Goal: Transaction & Acquisition: Purchase product/service

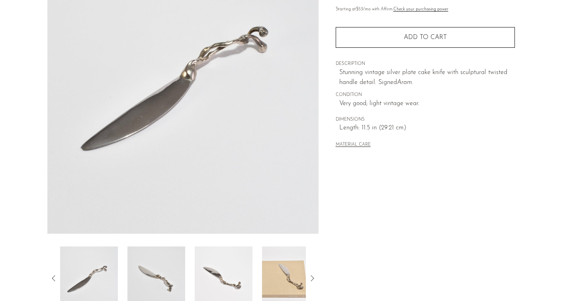
scroll to position [103, 0]
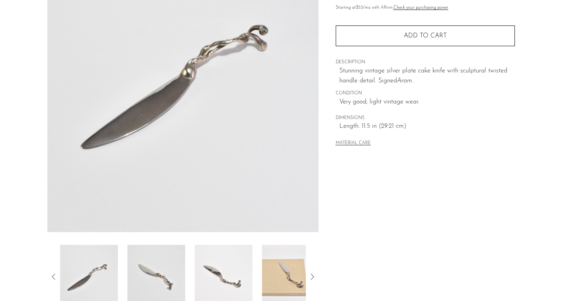
click at [165, 257] on img at bounding box center [156, 277] width 58 height 64
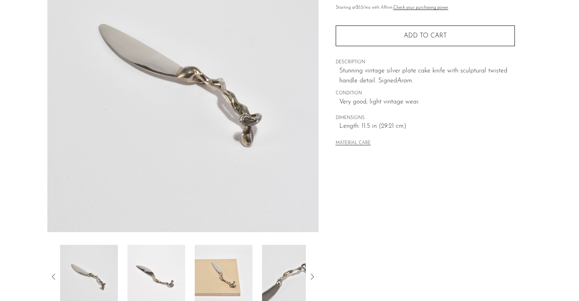
click at [177, 265] on img at bounding box center [156, 277] width 58 height 64
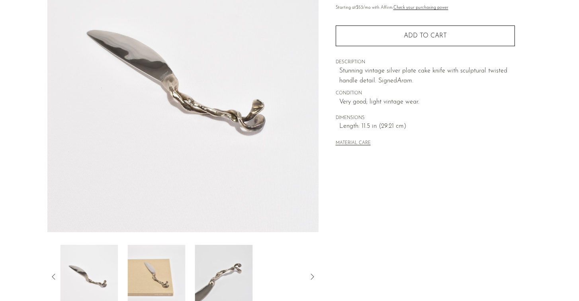
click at [177, 265] on img at bounding box center [156, 277] width 58 height 64
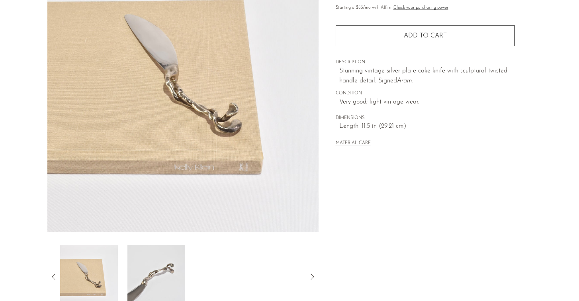
scroll to position [0, 0]
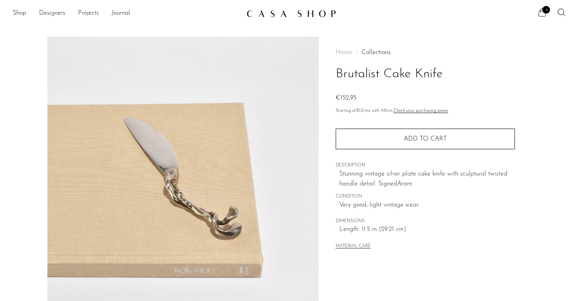
click at [543, 9] on span "4" at bounding box center [547, 10] width 8 height 8
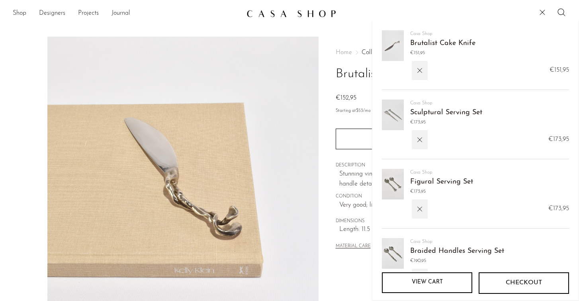
click at [386, 118] on img at bounding box center [393, 115] width 22 height 31
click at [416, 112] on link "Sculptural Serving Set" at bounding box center [446, 112] width 72 height 7
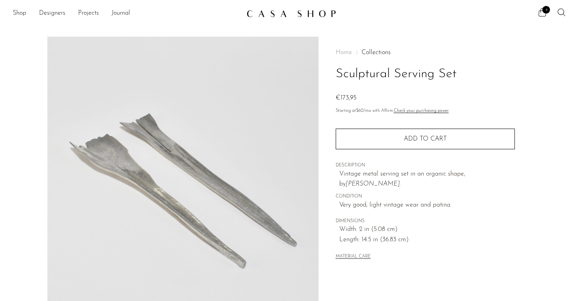
click at [189, 170] on img at bounding box center [182, 186] width 271 height 299
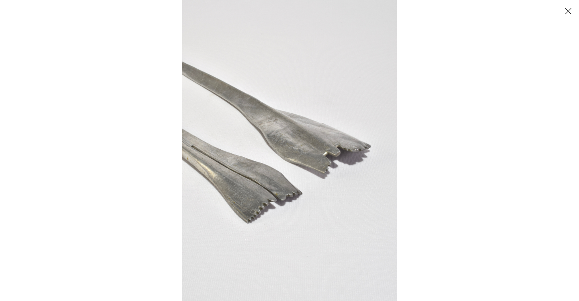
click at [571, 12] on button "Close" at bounding box center [568, 11] width 14 height 14
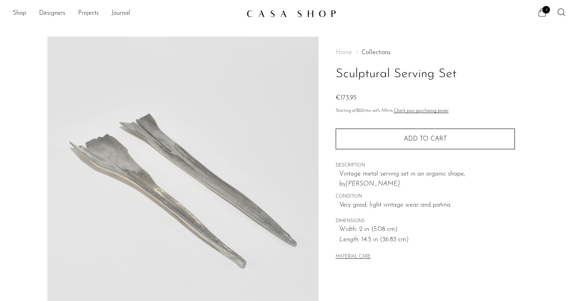
click at [542, 10] on icon at bounding box center [543, 13] width 10 height 10
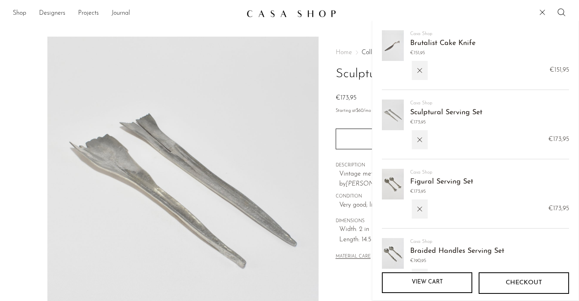
click at [394, 182] on img at bounding box center [393, 184] width 22 height 31
click at [422, 185] on link "Figural Serving Set" at bounding box center [441, 181] width 63 height 7
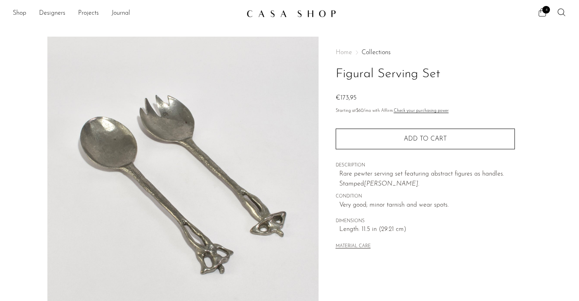
click at [545, 12] on span "4" at bounding box center [547, 10] width 8 height 8
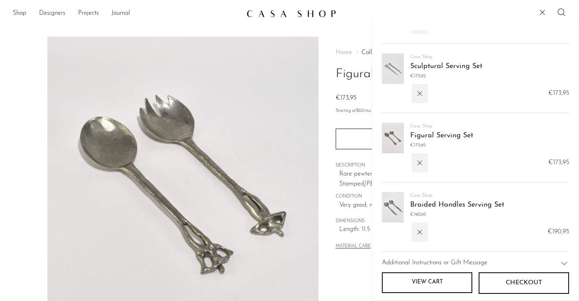
scroll to position [50, 0]
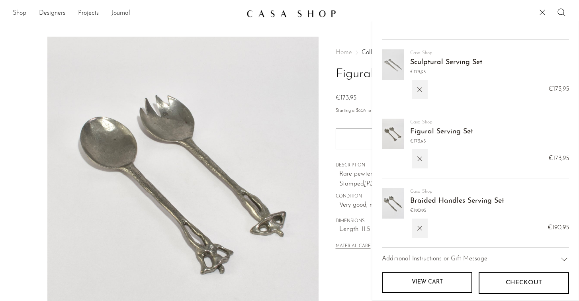
click at [420, 199] on link "Braided Handles Serving Set" at bounding box center [457, 201] width 94 height 7
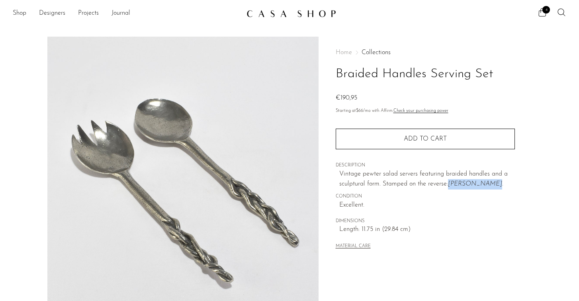
drag, startPoint x: 450, startPoint y: 185, endPoint x: 487, endPoint y: 186, distance: 36.7
click at [487, 186] on em "Patrick Meyer." at bounding box center [475, 184] width 55 height 6
copy em "Patrick Meyer"
click at [542, 12] on icon at bounding box center [543, 13] width 10 height 10
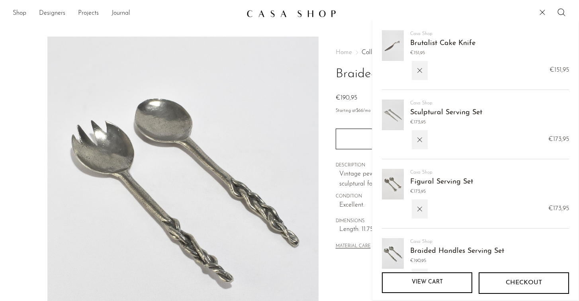
click at [388, 179] on img at bounding box center [393, 184] width 22 height 31
click at [421, 181] on link "Figural Serving Set" at bounding box center [441, 181] width 63 height 7
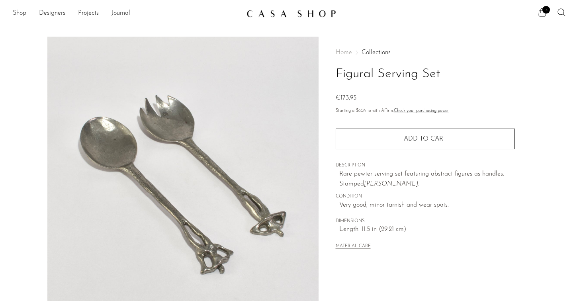
click at [546, 12] on span "4" at bounding box center [547, 10] width 8 height 8
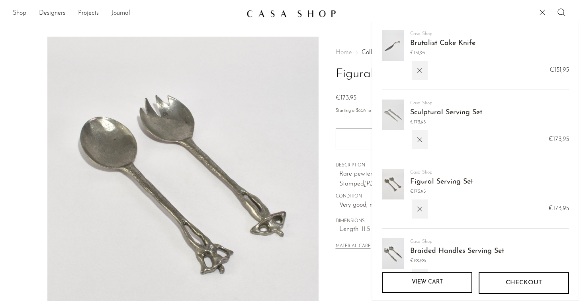
click at [420, 137] on icon "button" at bounding box center [420, 139] width 9 height 9
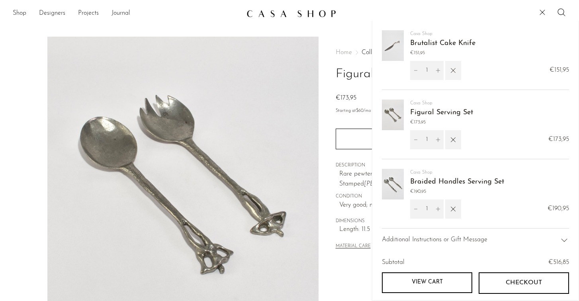
click at [451, 76] on button "button" at bounding box center [453, 70] width 16 height 19
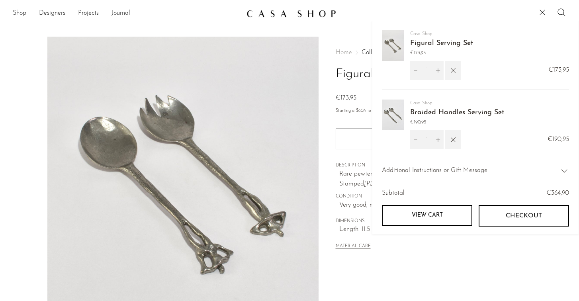
click at [398, 120] on img at bounding box center [393, 115] width 22 height 31
click at [422, 109] on link "Braided Handles Serving Set" at bounding box center [457, 112] width 94 height 7
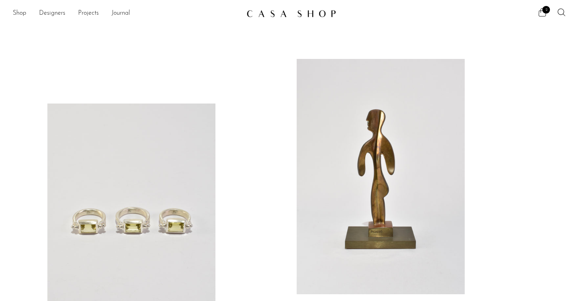
click at [539, 13] on icon at bounding box center [543, 12] width 8 height 8
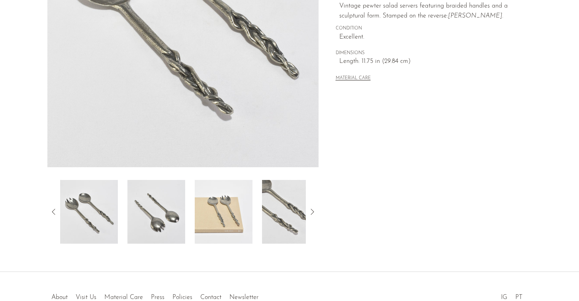
scroll to position [171, 0]
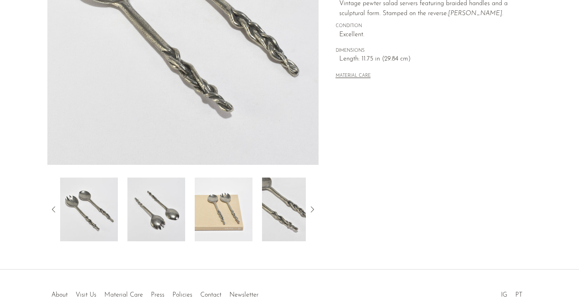
click at [212, 206] on img at bounding box center [224, 210] width 58 height 64
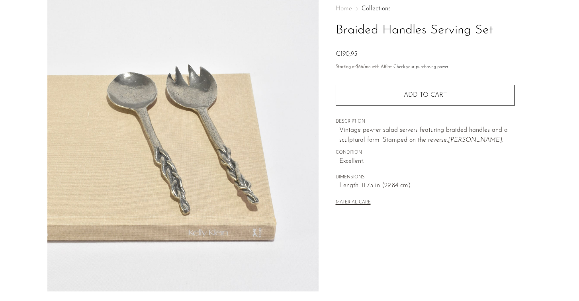
scroll to position [0, 0]
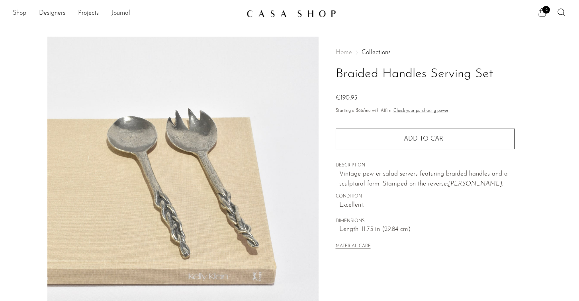
click at [547, 6] on span "2" at bounding box center [547, 10] width 8 height 8
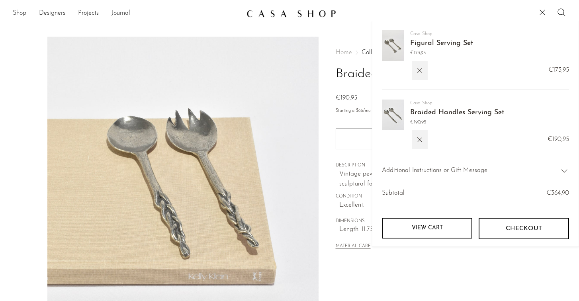
click at [444, 41] on link "Figural Serving Set" at bounding box center [441, 43] width 63 height 7
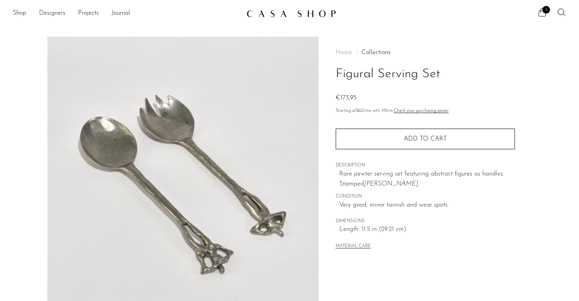
click at [350, 245] on button "MATERIAL CARE" at bounding box center [353, 247] width 35 height 6
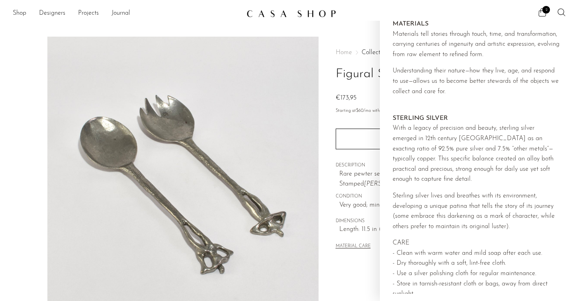
click at [352, 163] on span "DESCRIPTION" at bounding box center [425, 165] width 179 height 7
click at [378, 169] on span "DESCRIPTION" at bounding box center [425, 165] width 179 height 7
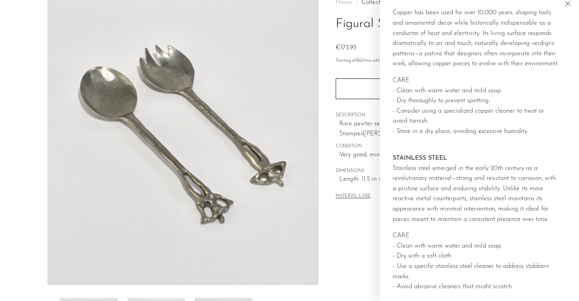
scroll to position [86, 0]
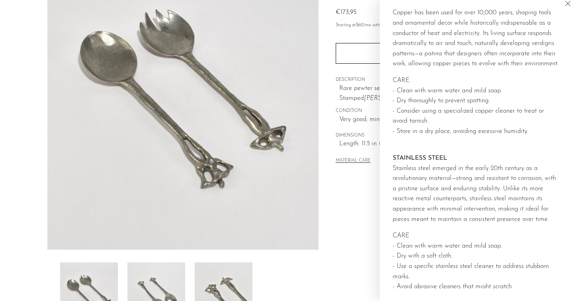
click at [566, 5] on icon "Close" at bounding box center [568, 3] width 5 height 5
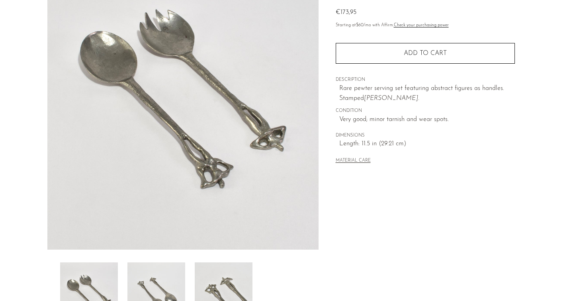
click at [222, 286] on img at bounding box center [224, 295] width 58 height 64
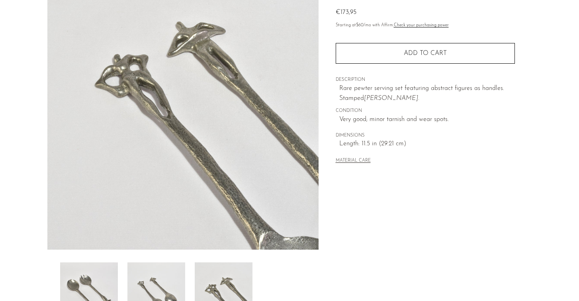
click at [177, 64] on img at bounding box center [182, 100] width 271 height 299
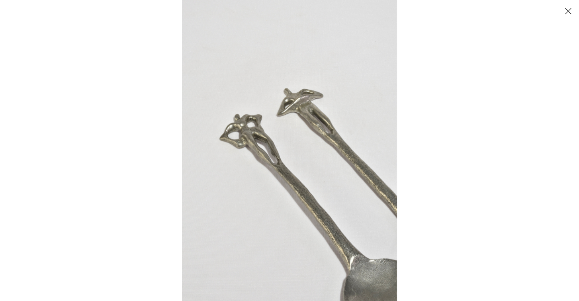
click at [242, 132] on img at bounding box center [289, 150] width 215 height 301
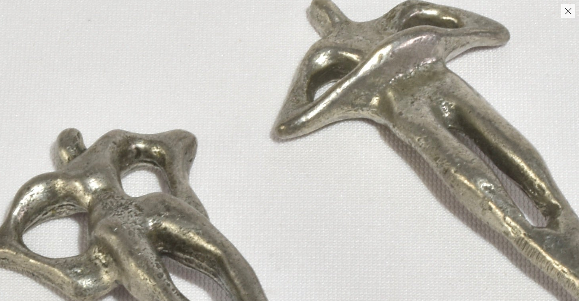
drag, startPoint x: 221, startPoint y: 149, endPoint x: 64, endPoint y: 260, distance: 192.1
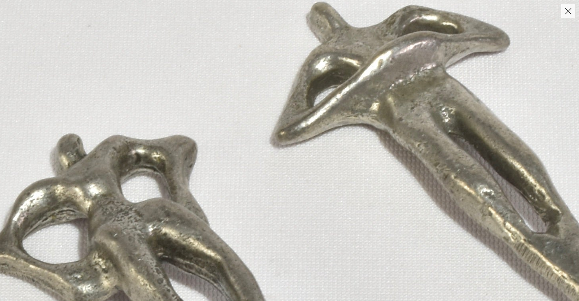
click at [571, 17] on button "Close" at bounding box center [568, 11] width 14 height 14
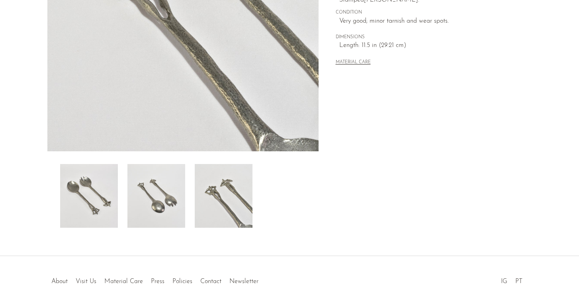
scroll to position [169, 0]
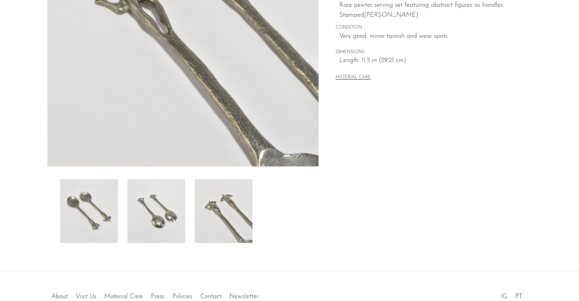
click at [161, 223] on img at bounding box center [156, 211] width 58 height 64
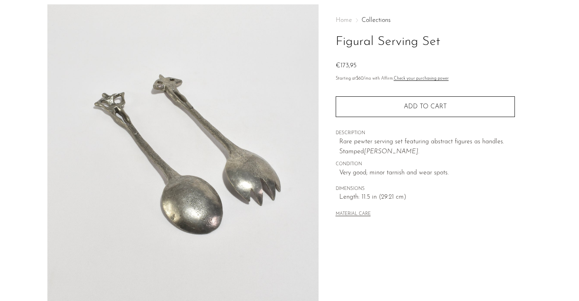
scroll to position [28, 0]
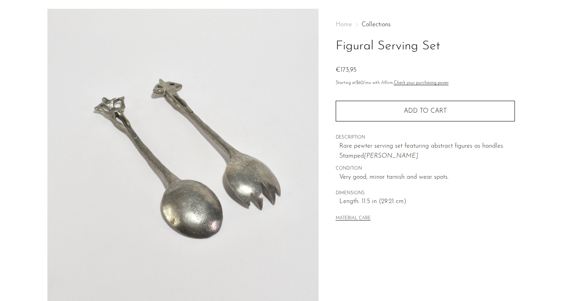
click at [188, 209] on img at bounding box center [182, 158] width 271 height 299
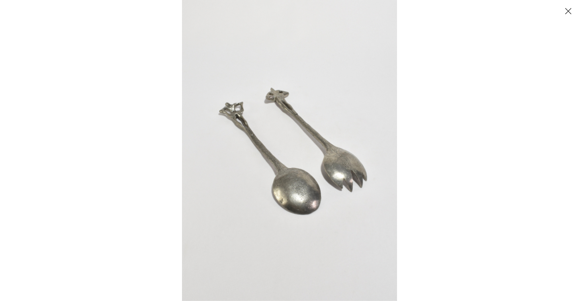
click at [276, 173] on img at bounding box center [289, 150] width 215 height 301
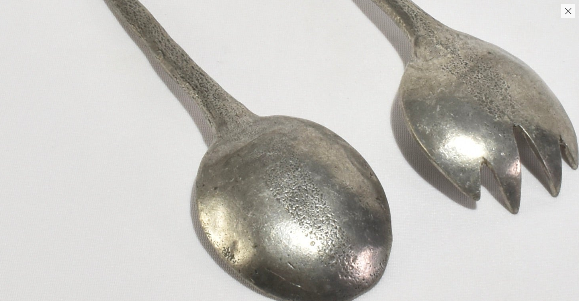
drag, startPoint x: 276, startPoint y: 173, endPoint x: 210, endPoint y: 141, distance: 73.4
click at [210, 141] on img at bounding box center [263, 45] width 875 height 1225
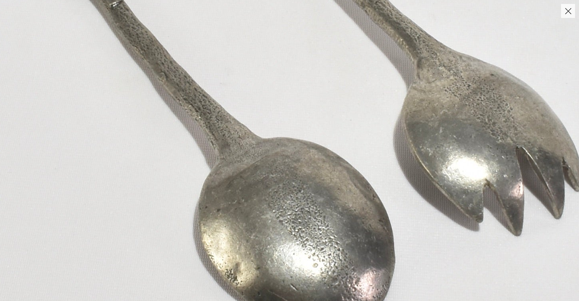
drag, startPoint x: 210, startPoint y: 141, endPoint x: 214, endPoint y: 174, distance: 32.9
click at [214, 174] on img at bounding box center [266, 67] width 875 height 1225
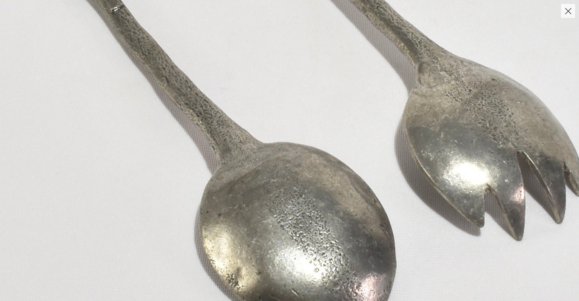
click at [574, 7] on button "Close" at bounding box center [568, 11] width 14 height 14
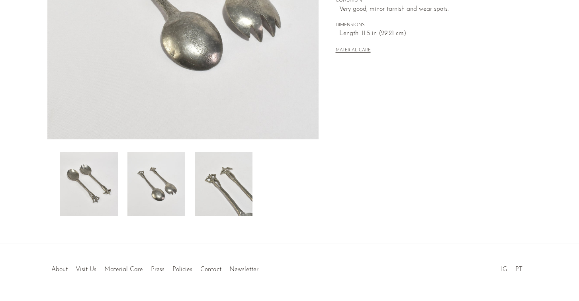
scroll to position [218, 0]
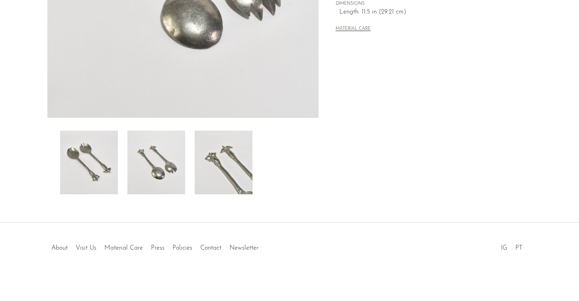
click at [67, 181] on img at bounding box center [89, 163] width 58 height 64
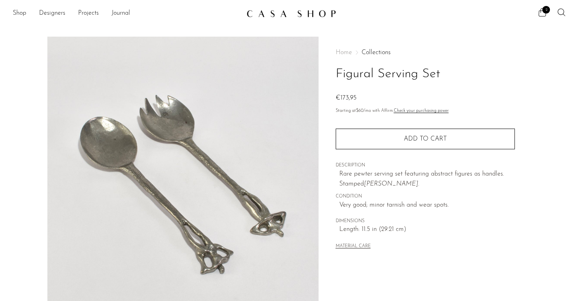
scroll to position [0, 0]
click at [549, 12] on span "2" at bounding box center [547, 10] width 8 height 8
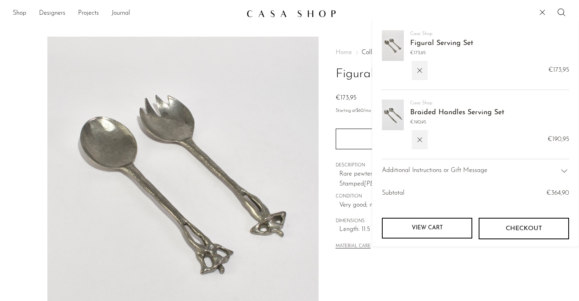
click at [386, 114] on img at bounding box center [393, 115] width 22 height 31
click at [418, 112] on link "Braided Handles Serving Set" at bounding box center [457, 112] width 94 height 7
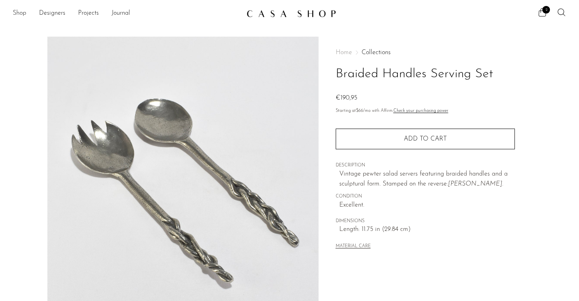
click at [19, 13] on link "Shop" at bounding box center [20, 13] width 14 height 10
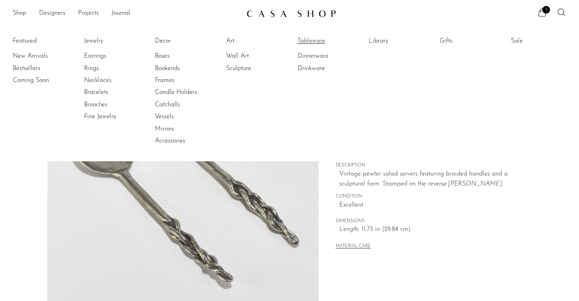
click at [311, 41] on link "Tableware" at bounding box center [328, 41] width 60 height 9
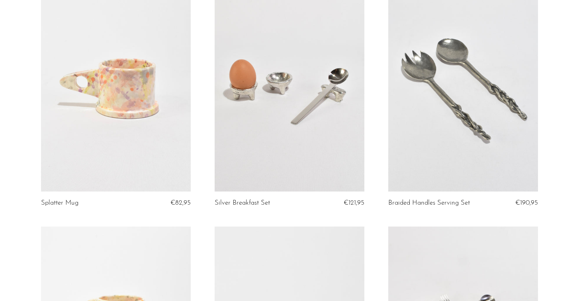
scroll to position [838, 0]
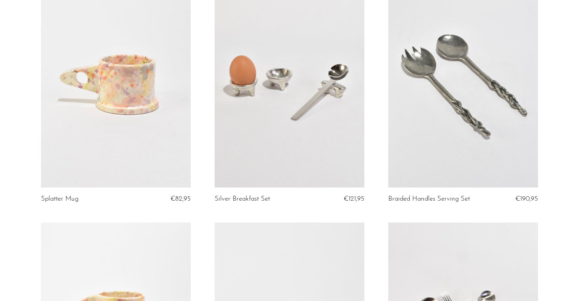
click at [312, 91] on link at bounding box center [290, 83] width 150 height 210
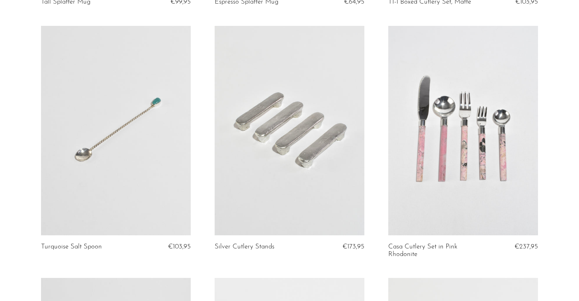
scroll to position [1282, 0]
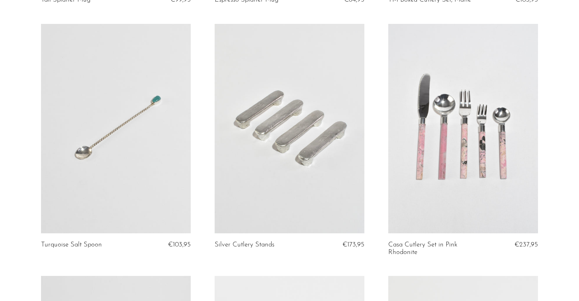
click at [159, 111] on link at bounding box center [116, 129] width 150 height 210
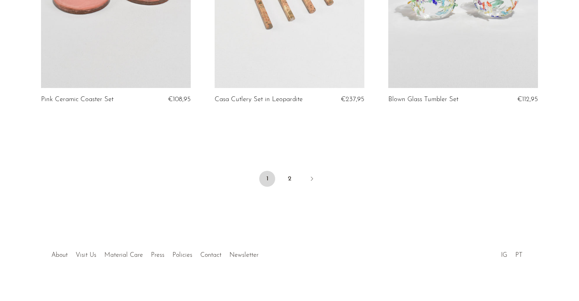
scroll to position [2906, 0]
click at [284, 171] on link "2" at bounding box center [290, 179] width 16 height 16
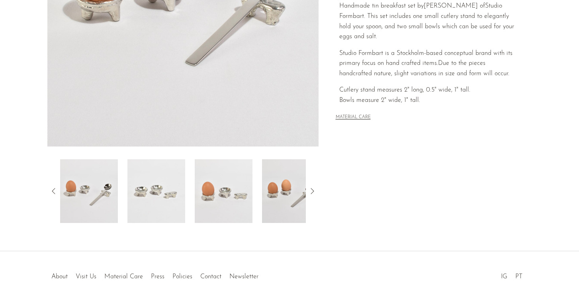
scroll to position [218, 0]
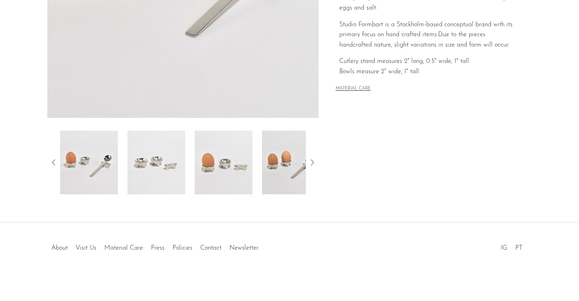
click at [163, 170] on img at bounding box center [156, 163] width 58 height 64
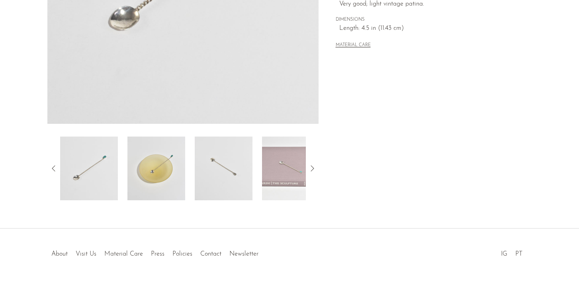
scroll to position [218, 0]
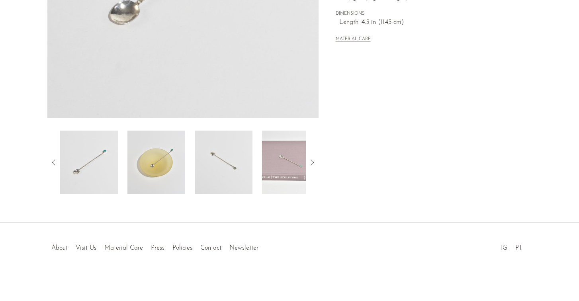
click at [156, 165] on img at bounding box center [156, 163] width 58 height 64
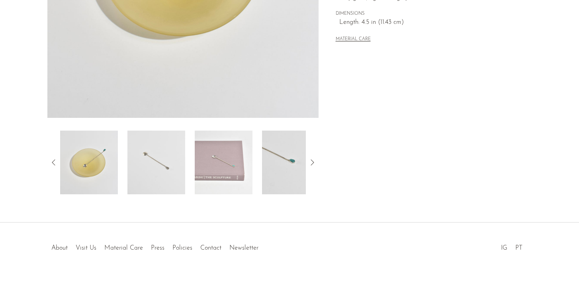
click at [144, 165] on img at bounding box center [156, 163] width 58 height 64
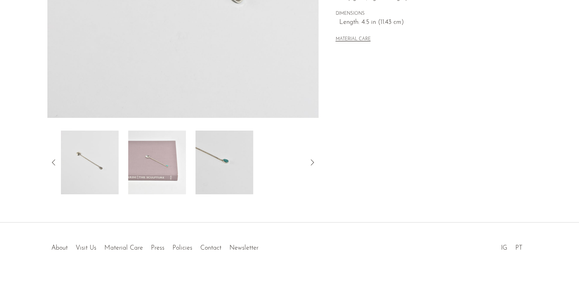
click at [144, 165] on img at bounding box center [157, 163] width 58 height 64
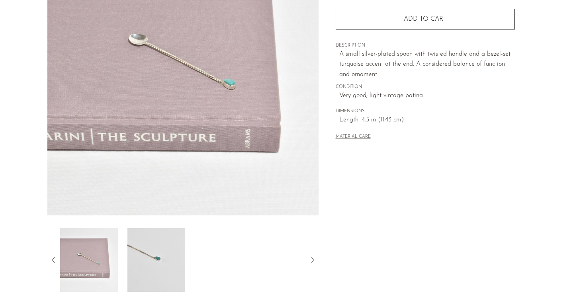
scroll to position [141, 0]
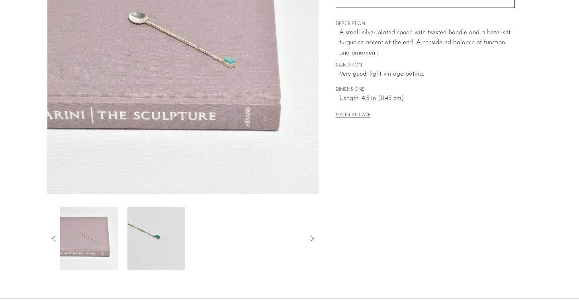
click at [159, 251] on img at bounding box center [156, 239] width 58 height 64
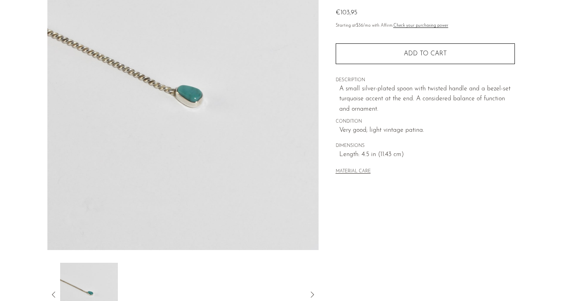
scroll to position [118, 0]
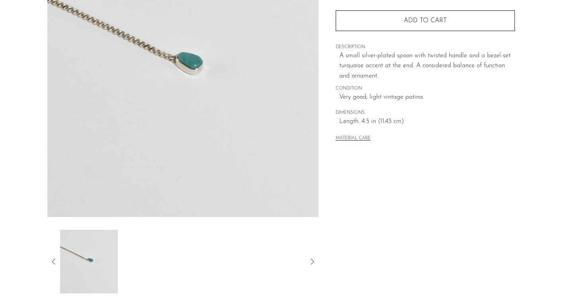
click at [313, 263] on icon at bounding box center [313, 262] width 10 height 10
click at [53, 260] on icon at bounding box center [54, 262] width 10 height 10
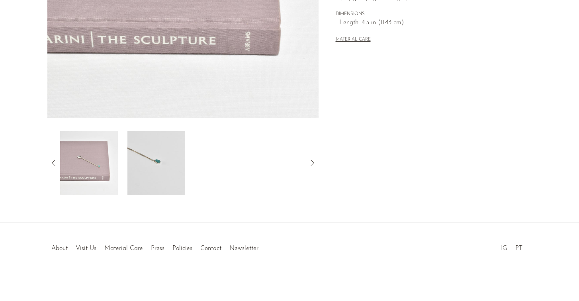
scroll to position [218, 0]
click at [52, 162] on icon at bounding box center [53, 162] width 3 height 6
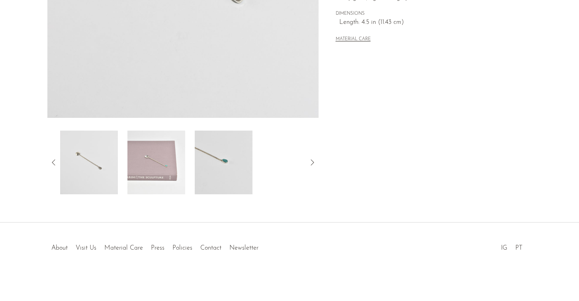
click at [94, 166] on img at bounding box center [89, 163] width 58 height 64
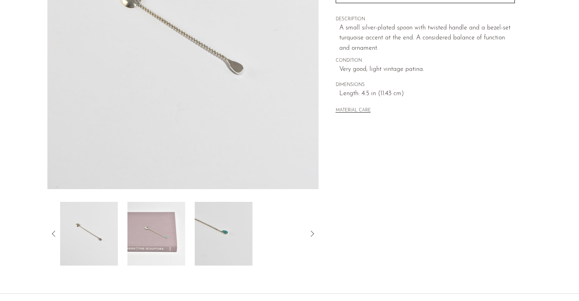
scroll to position [150, 0]
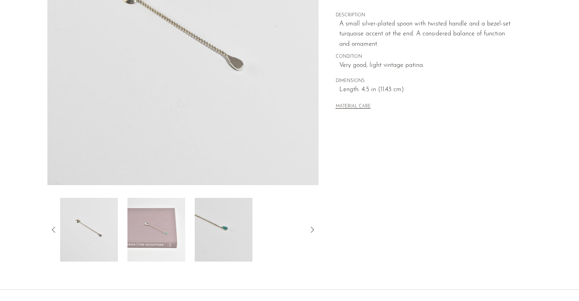
click at [52, 229] on icon at bounding box center [53, 230] width 3 height 6
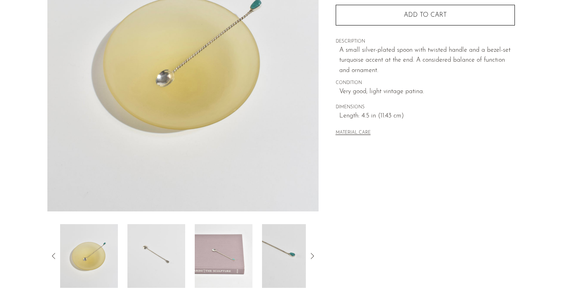
scroll to position [125, 0]
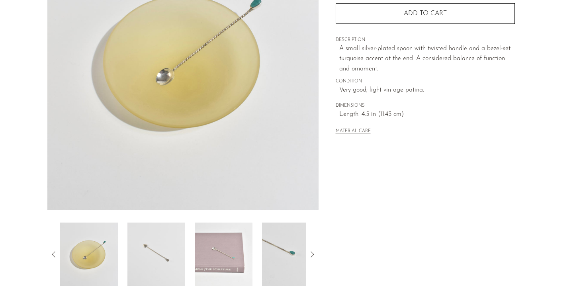
click at [138, 236] on img at bounding box center [156, 255] width 58 height 64
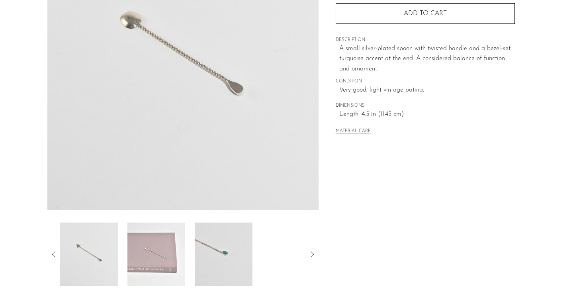
click at [312, 253] on icon at bounding box center [313, 255] width 10 height 10
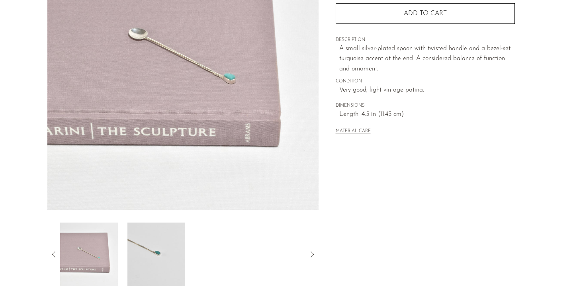
click at [312, 253] on icon at bounding box center [313, 255] width 10 height 10
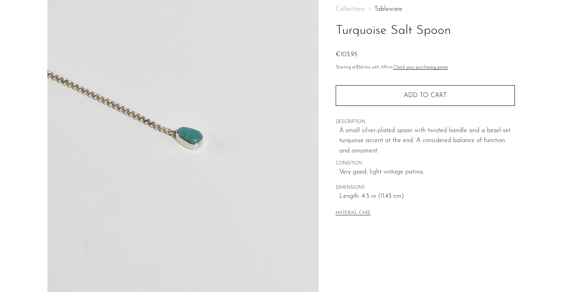
scroll to position [0, 0]
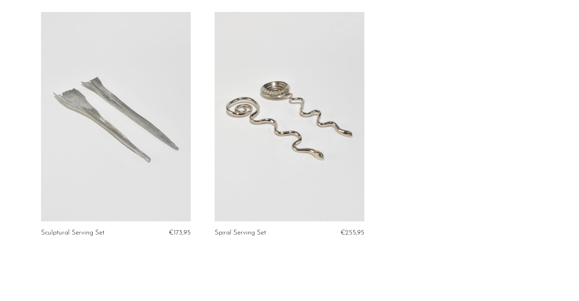
scroll to position [312, 0]
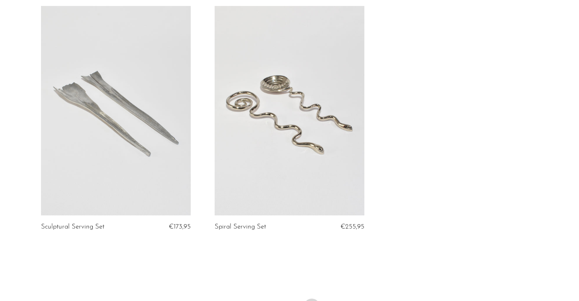
click at [284, 170] on link at bounding box center [290, 111] width 150 height 210
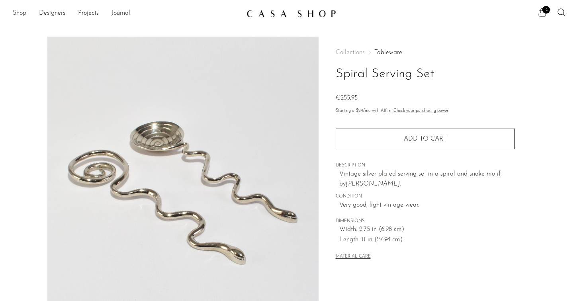
click at [541, 13] on icon at bounding box center [543, 13] width 10 height 10
